Goal: Navigation & Orientation: Find specific page/section

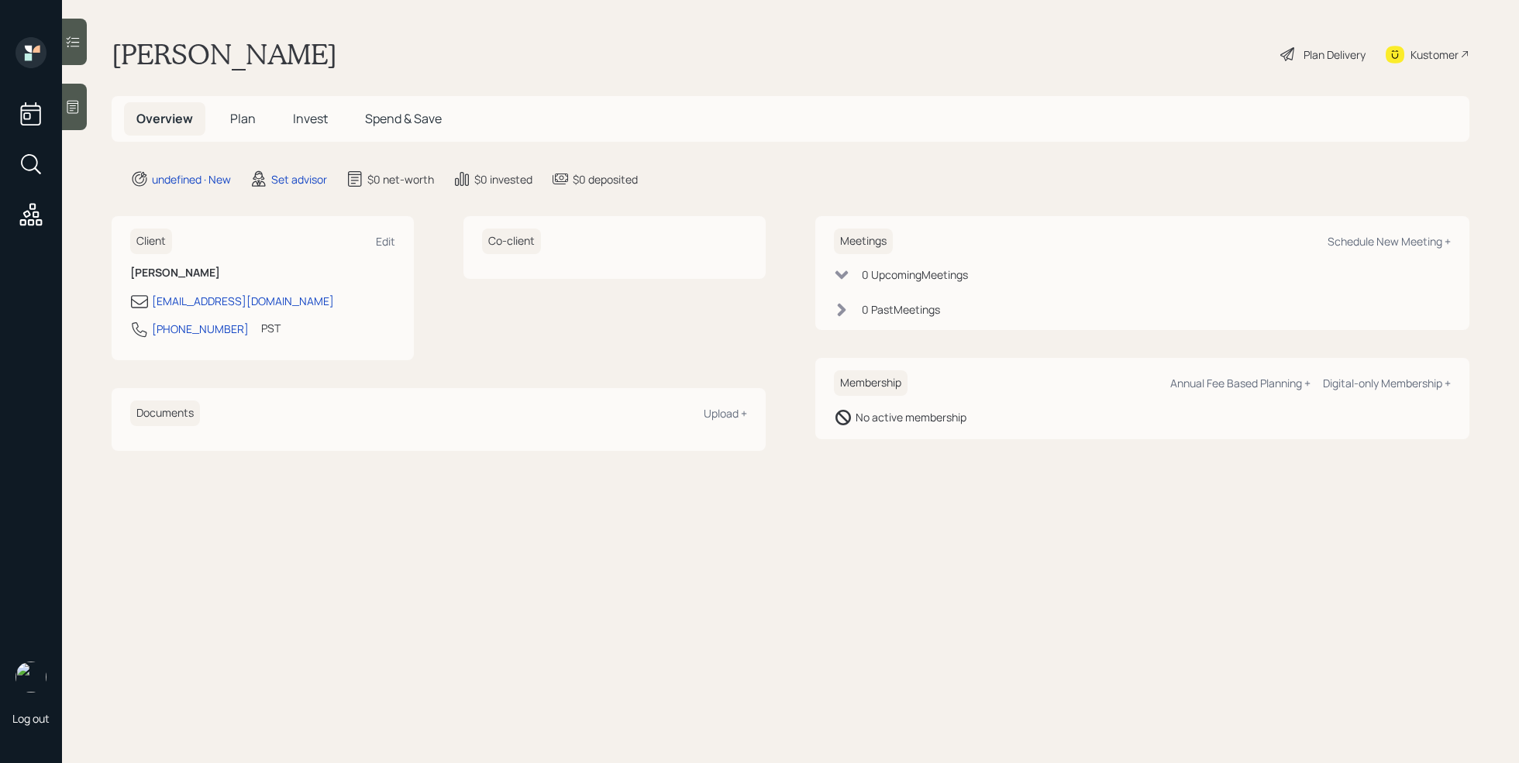
click at [70, 110] on icon at bounding box center [72, 106] width 15 height 15
